Goal: Information Seeking & Learning: Learn about a topic

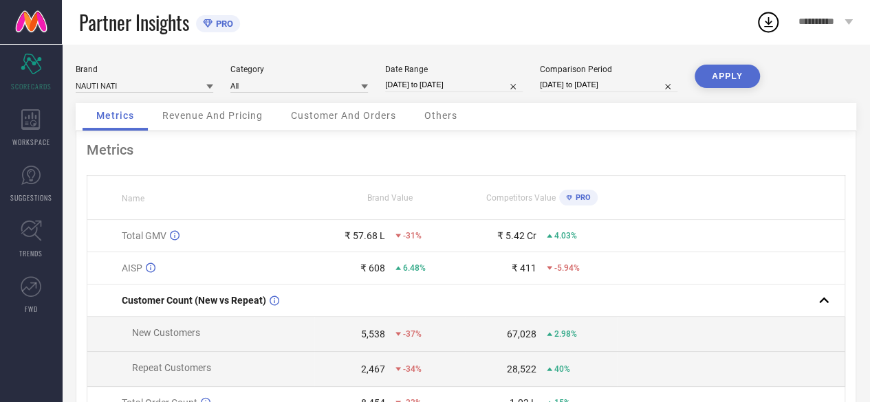
click at [206, 113] on span "Revenue And Pricing" at bounding box center [212, 115] width 100 height 11
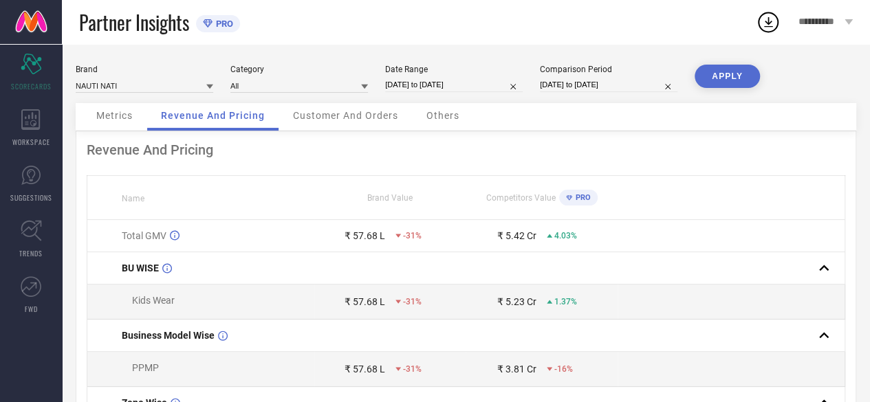
click at [326, 109] on div "Customer And Orders" at bounding box center [345, 117] width 133 height 28
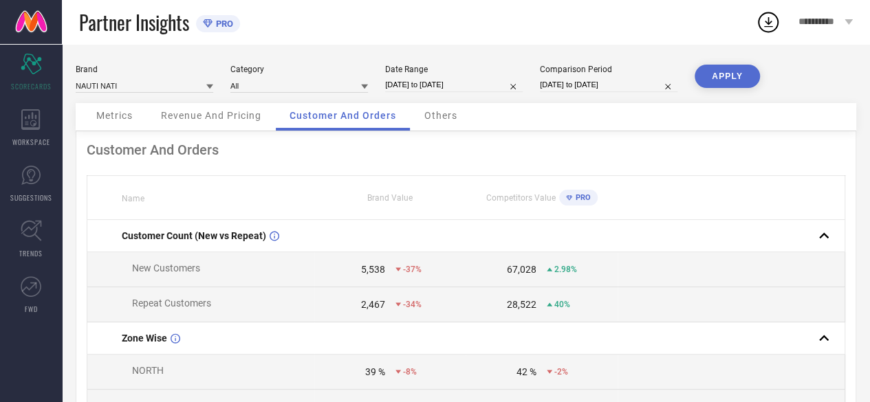
click at [434, 115] on span "Others" at bounding box center [441, 115] width 33 height 11
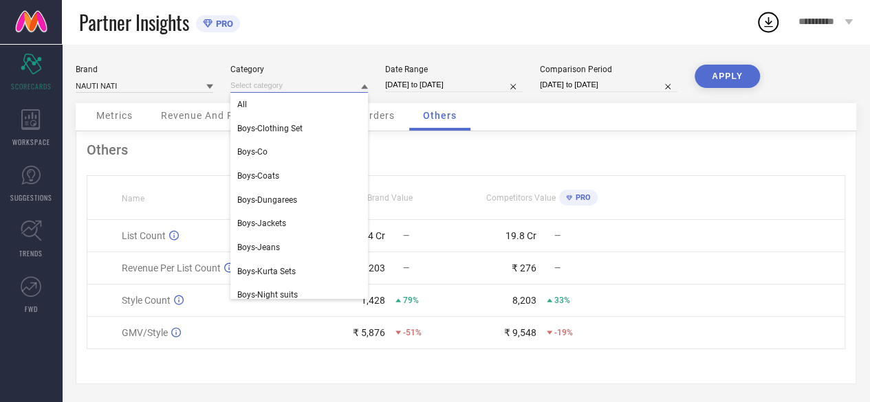
click at [282, 88] on input at bounding box center [299, 85] width 138 height 14
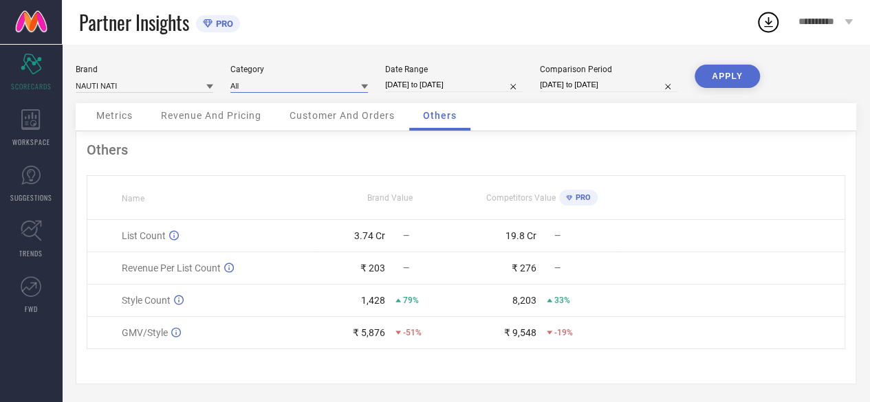
click at [282, 88] on input at bounding box center [299, 85] width 138 height 14
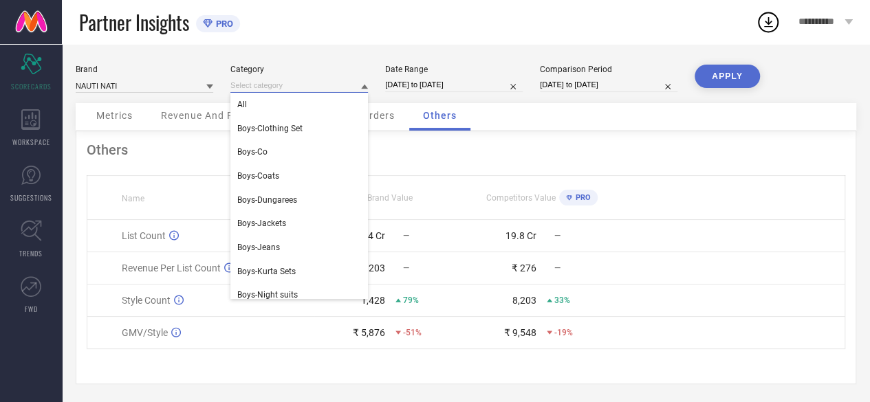
click at [282, 88] on input at bounding box center [299, 85] width 138 height 14
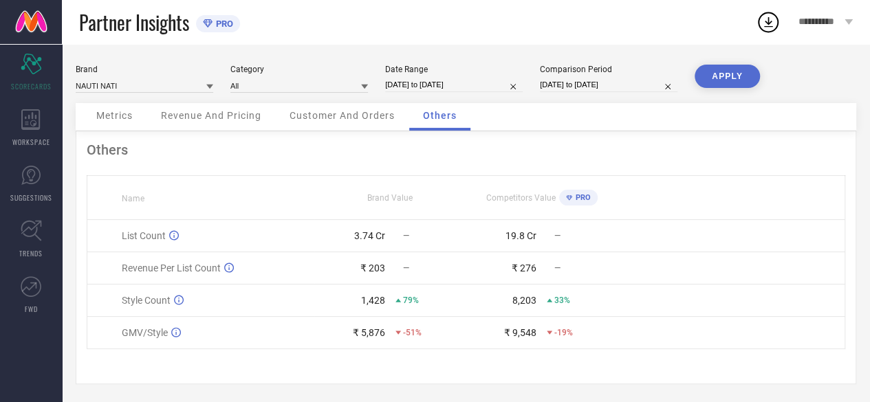
click at [328, 111] on span "Customer And Orders" at bounding box center [342, 115] width 105 height 11
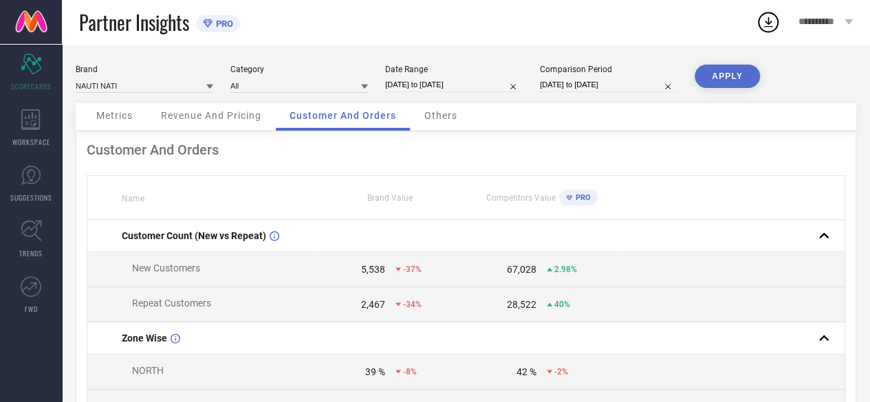
click at [217, 116] on span "Revenue And Pricing" at bounding box center [211, 115] width 100 height 11
